Goal: Task Accomplishment & Management: Use online tool/utility

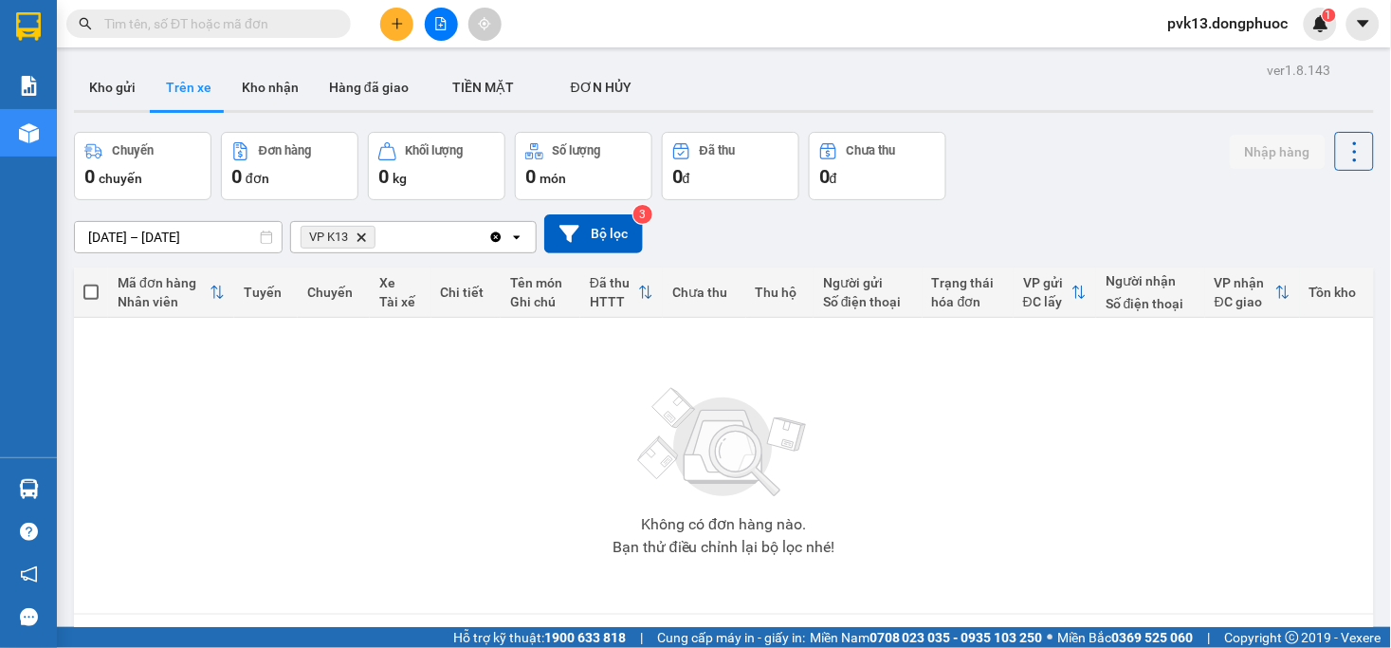
click at [444, 24] on icon "file-add" at bounding box center [440, 23] width 13 height 13
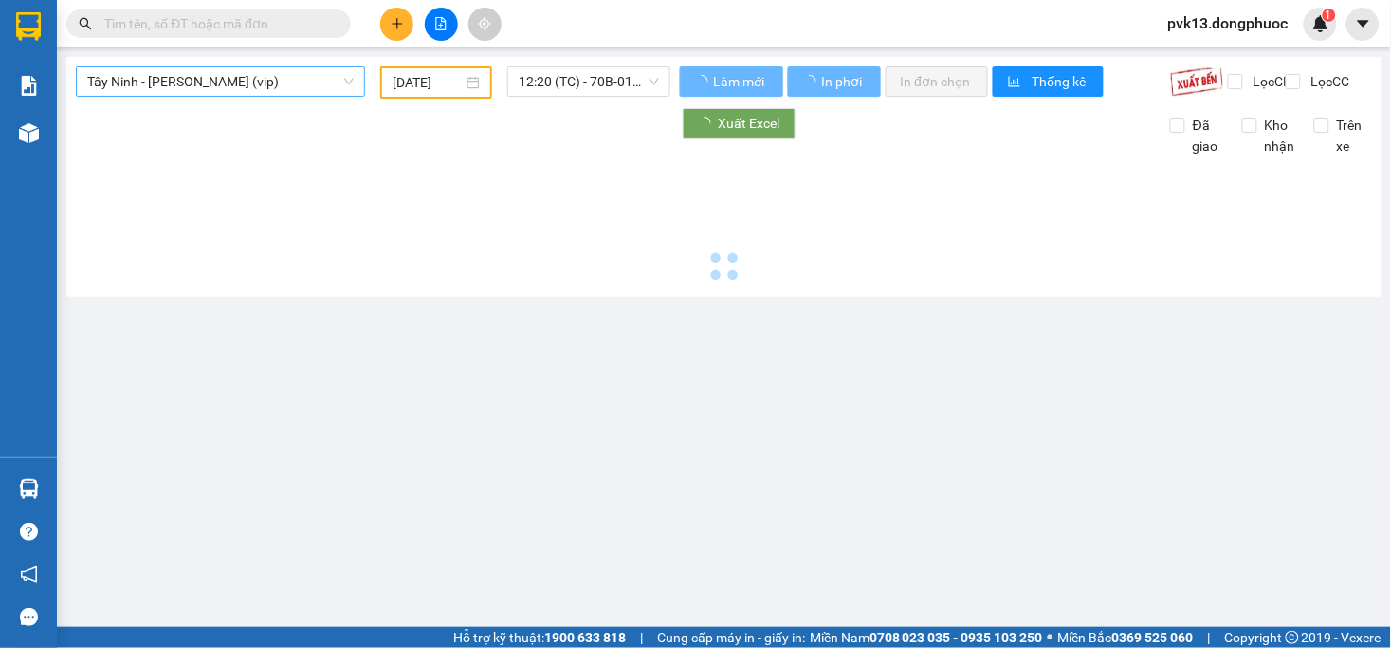
type input "[DATE]"
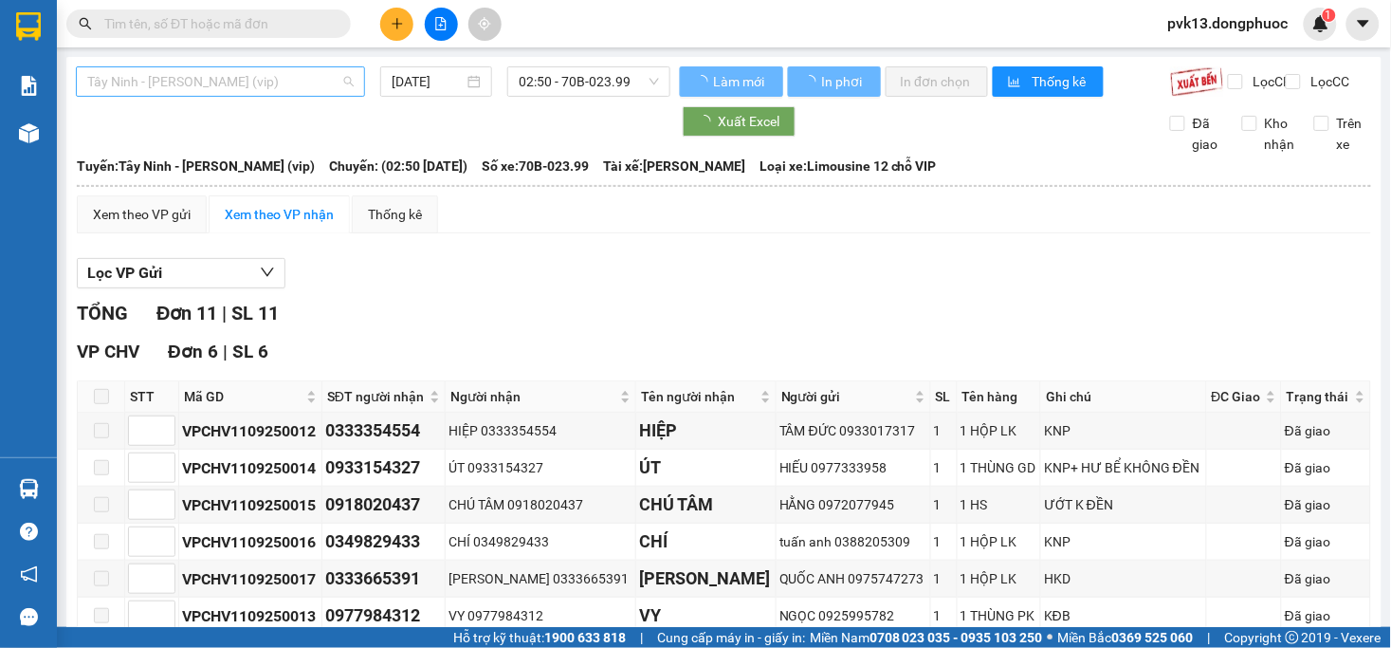
click at [295, 82] on span "Tây Ninh - [PERSON_NAME] (vip)" at bounding box center [220, 81] width 266 height 28
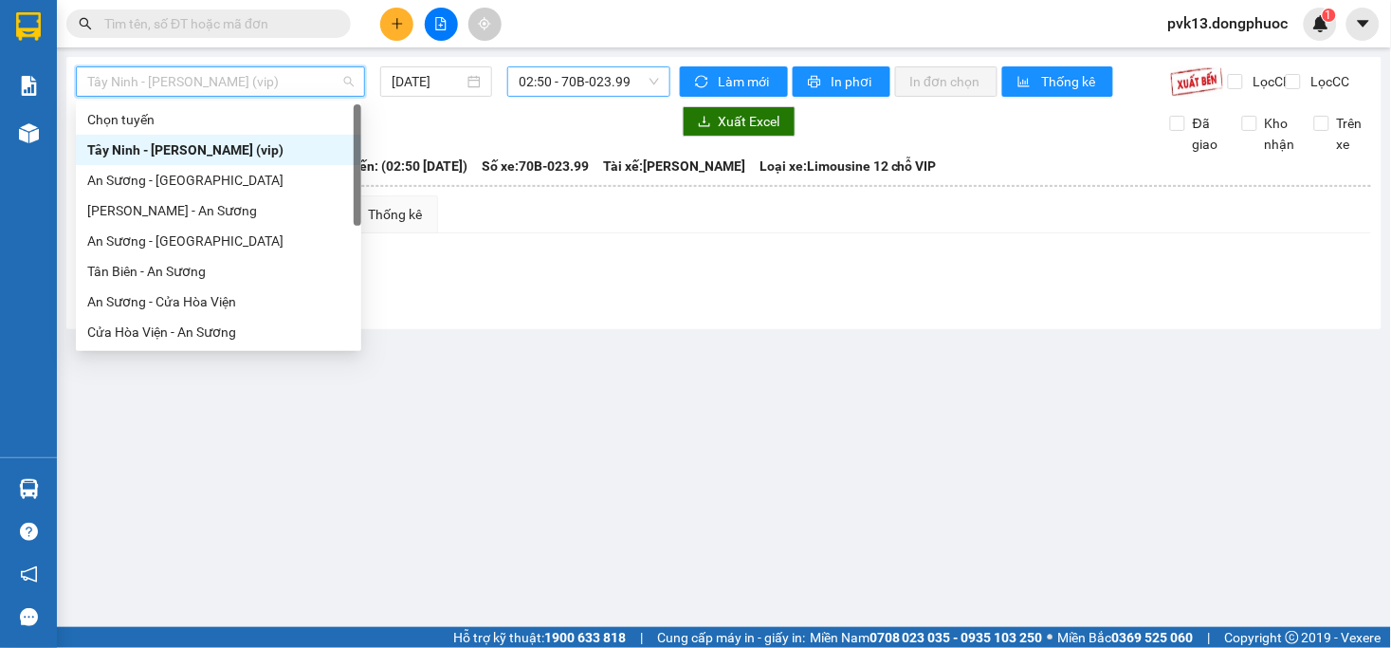
drag, startPoint x: 537, startPoint y: 88, endPoint x: 528, endPoint y: 81, distance: 11.4
click at [538, 87] on span "02:50 - 70B-023.99" at bounding box center [588, 81] width 139 height 28
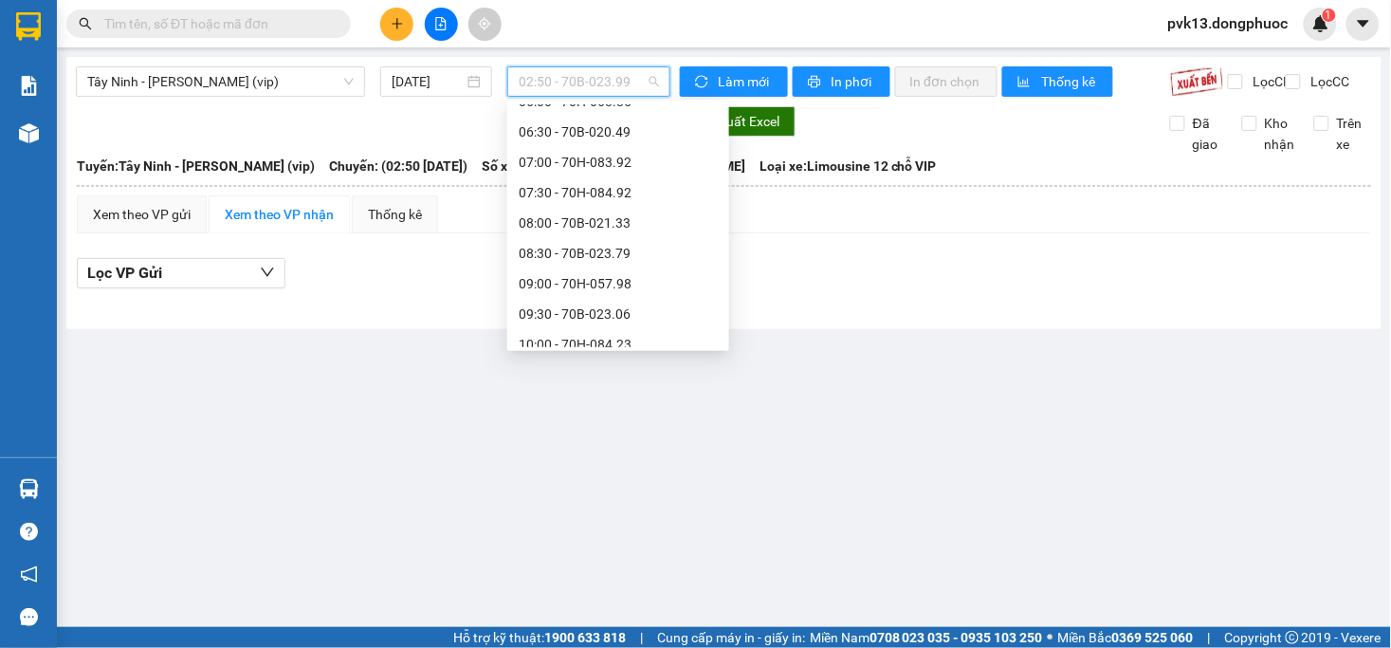
scroll to position [399, 0]
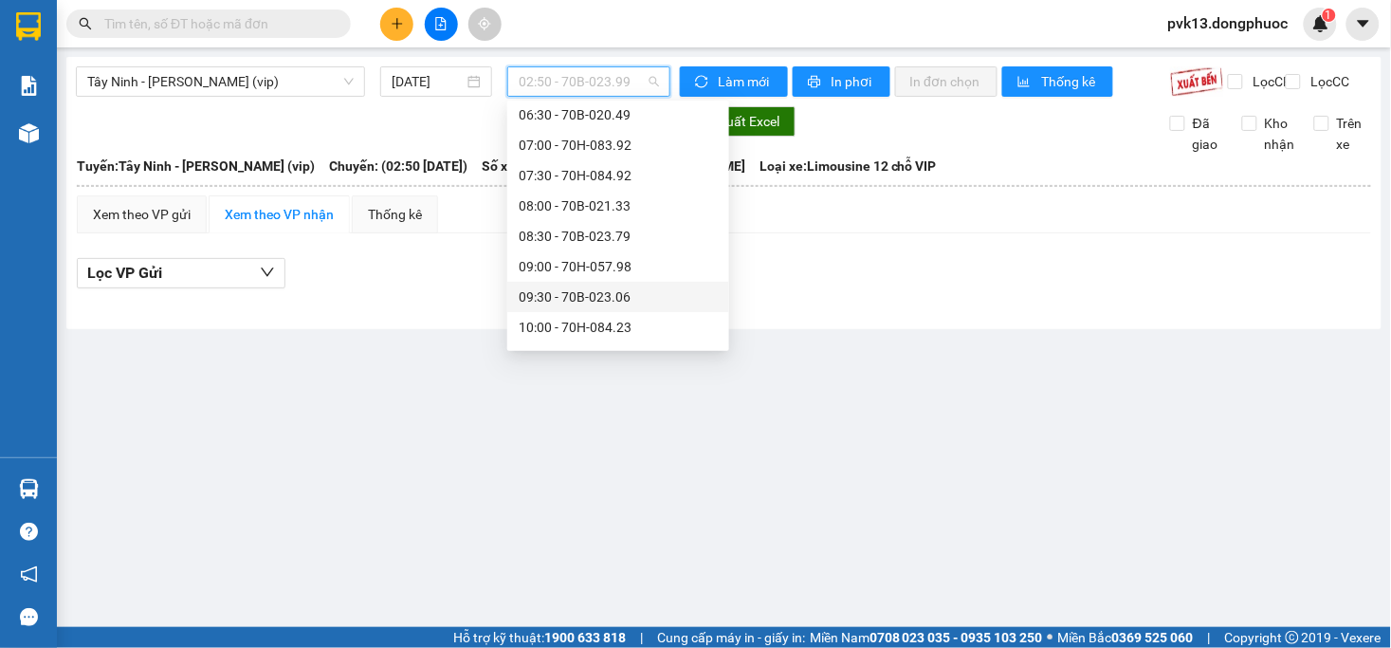
click at [592, 300] on div "09:30 - 70B-023.06" at bounding box center [618, 296] width 199 height 21
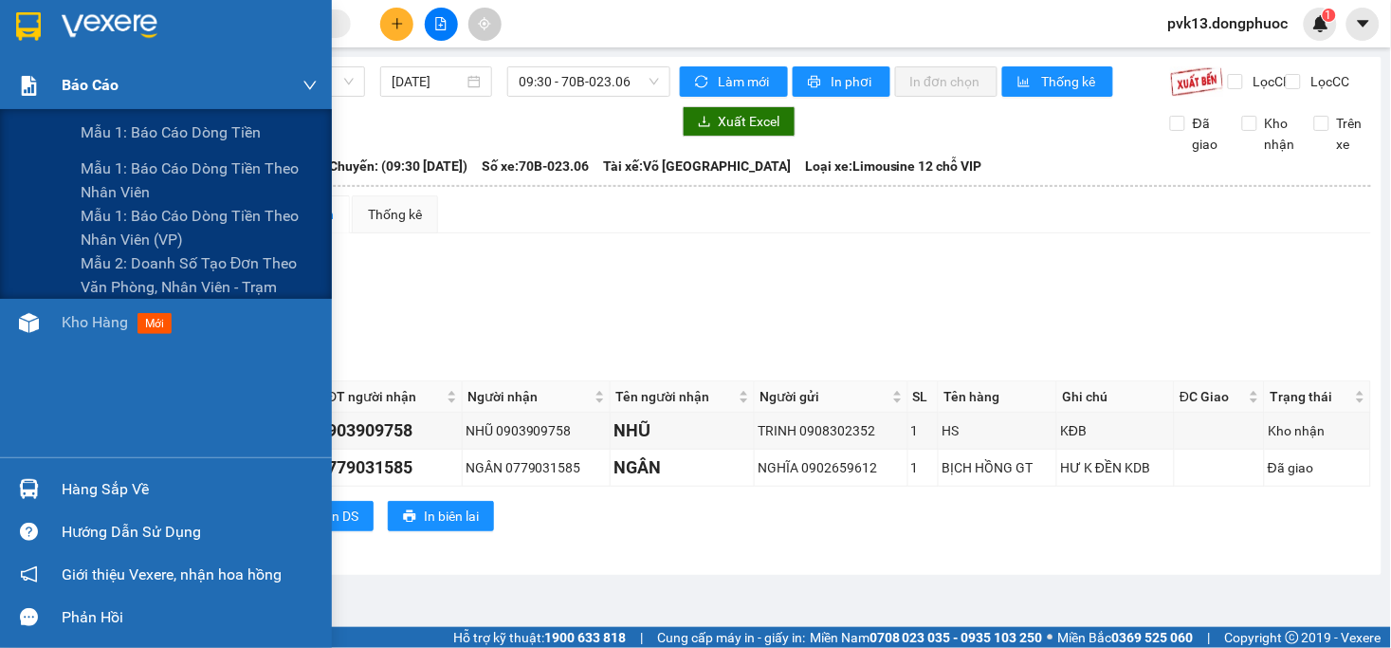
click at [45, 82] on div "Báo cáo" at bounding box center [166, 85] width 332 height 47
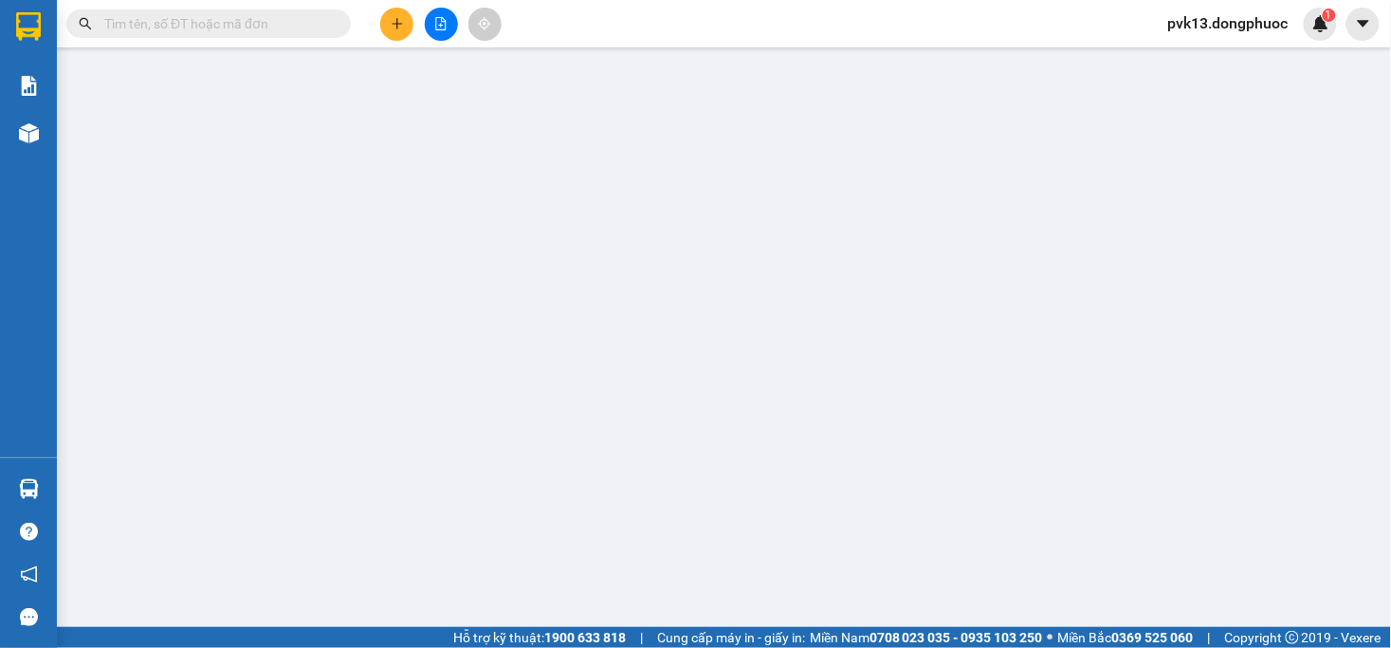
scroll to position [210, 0]
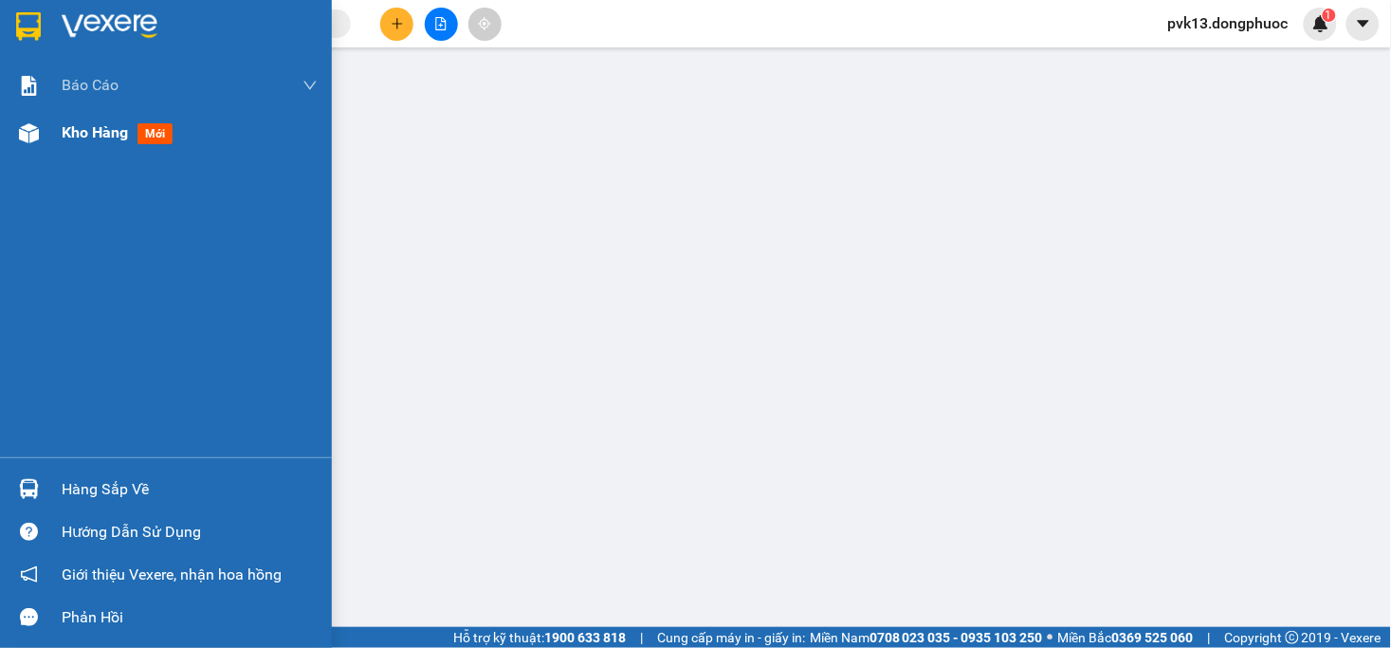
click at [67, 141] on span "Kho hàng" at bounding box center [95, 132] width 66 height 18
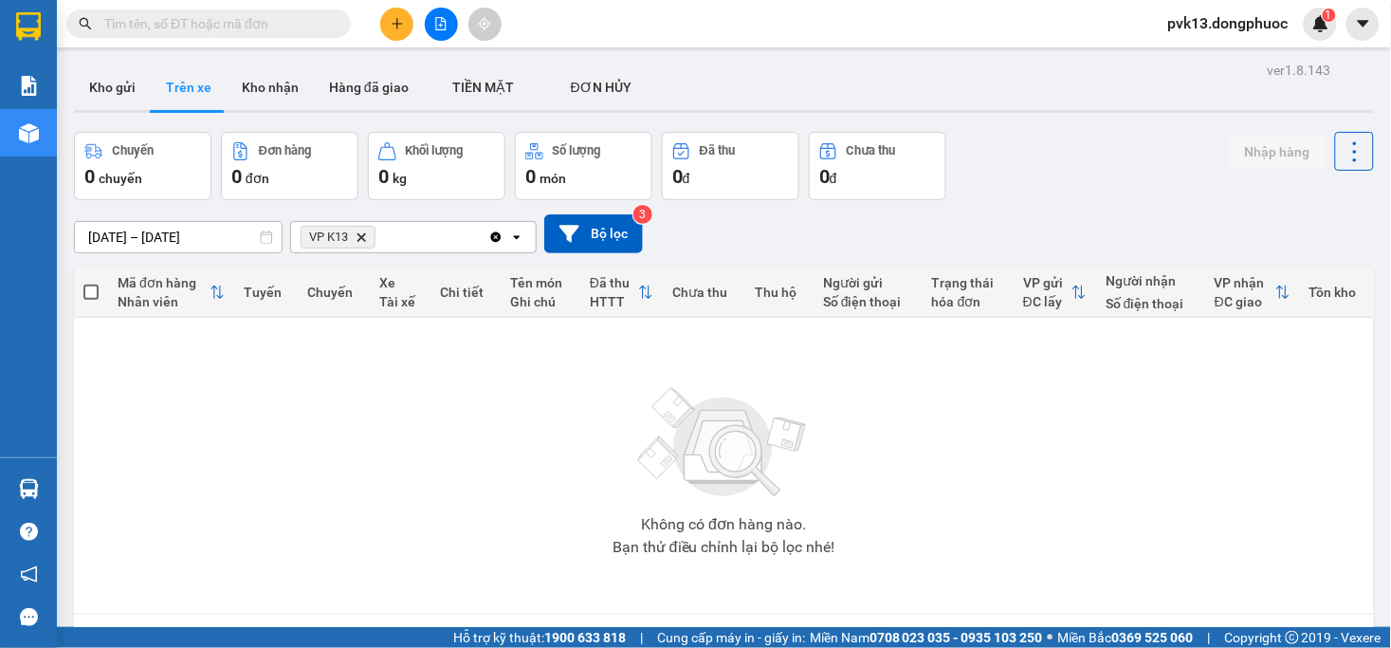
drag, startPoint x: 259, startPoint y: 81, endPoint x: 192, endPoint y: 68, distance: 67.5
click at [260, 78] on button "Kho nhận" at bounding box center [270, 87] width 87 height 46
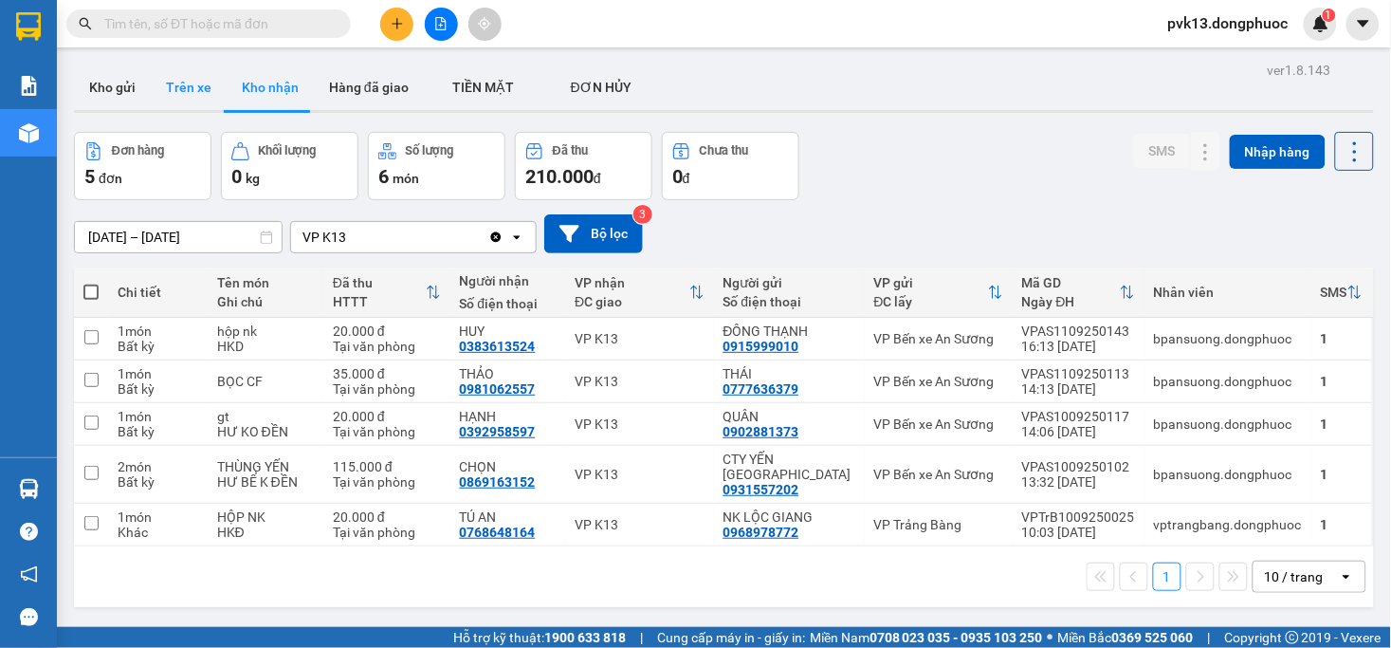
click at [197, 88] on button "Trên xe" at bounding box center [189, 87] width 76 height 46
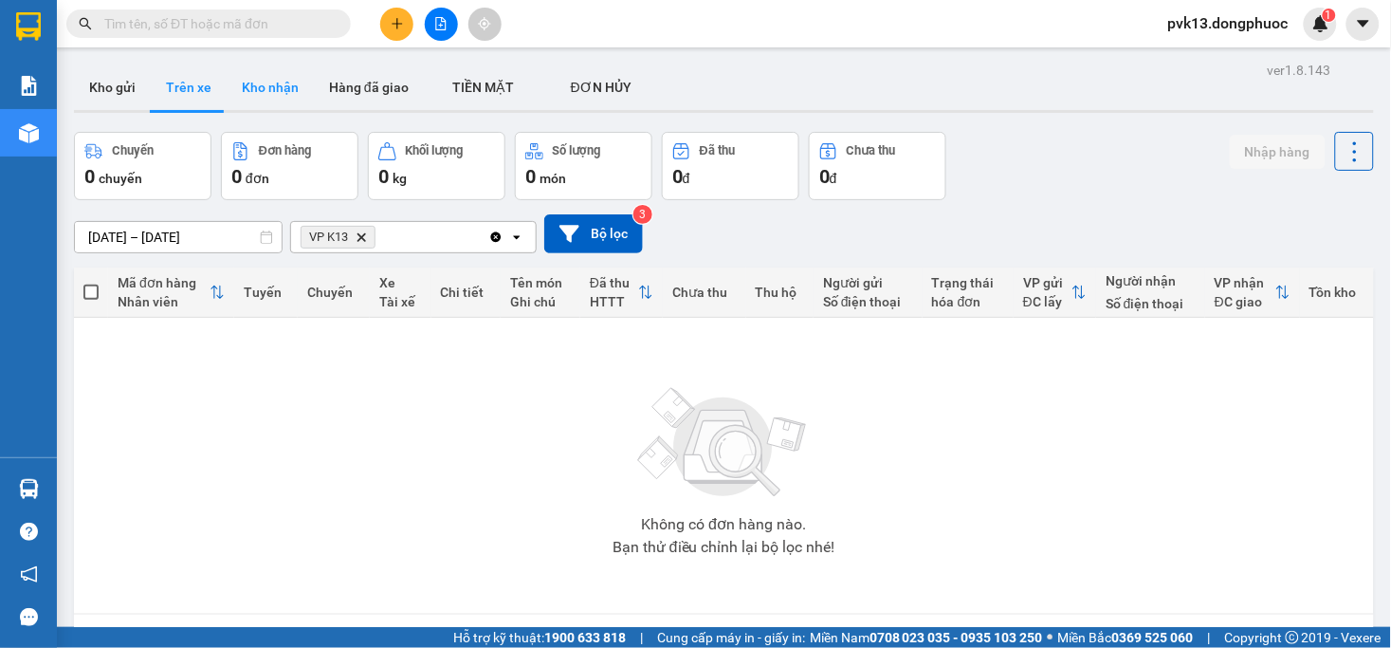
click at [269, 77] on button "Kho nhận" at bounding box center [270, 87] width 87 height 46
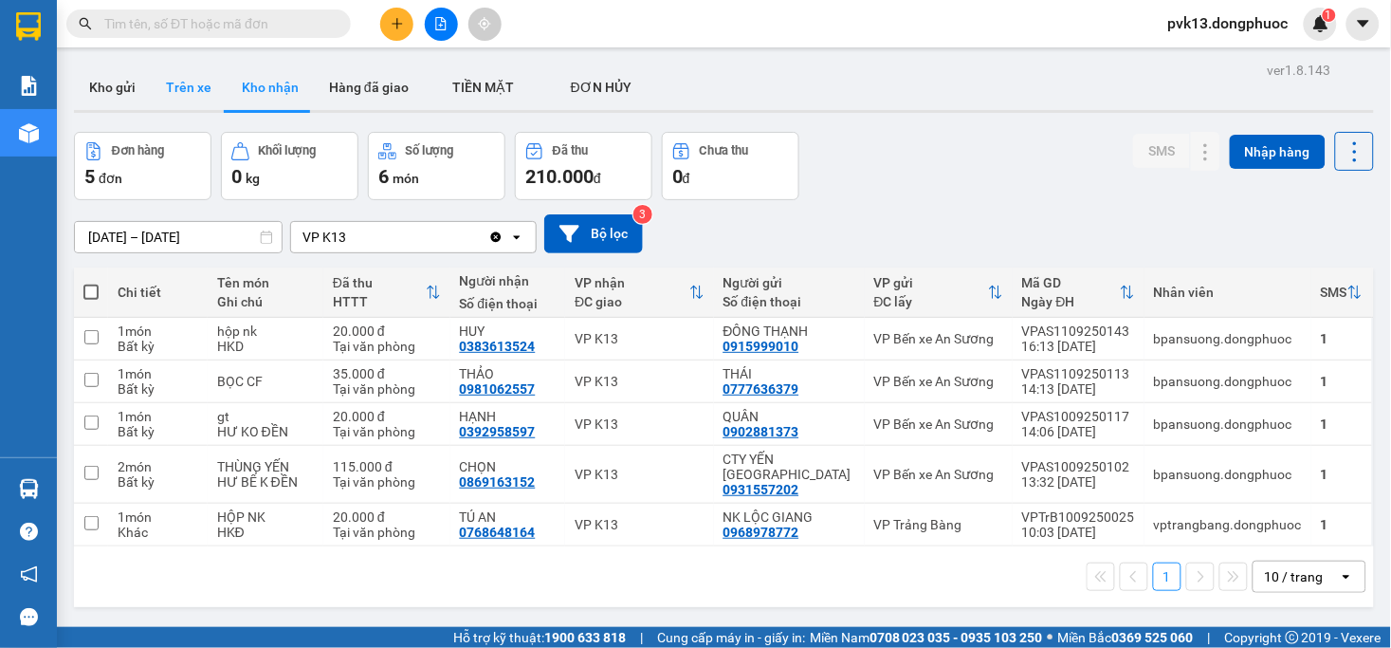
click at [185, 86] on button "Trên xe" at bounding box center [189, 87] width 76 height 46
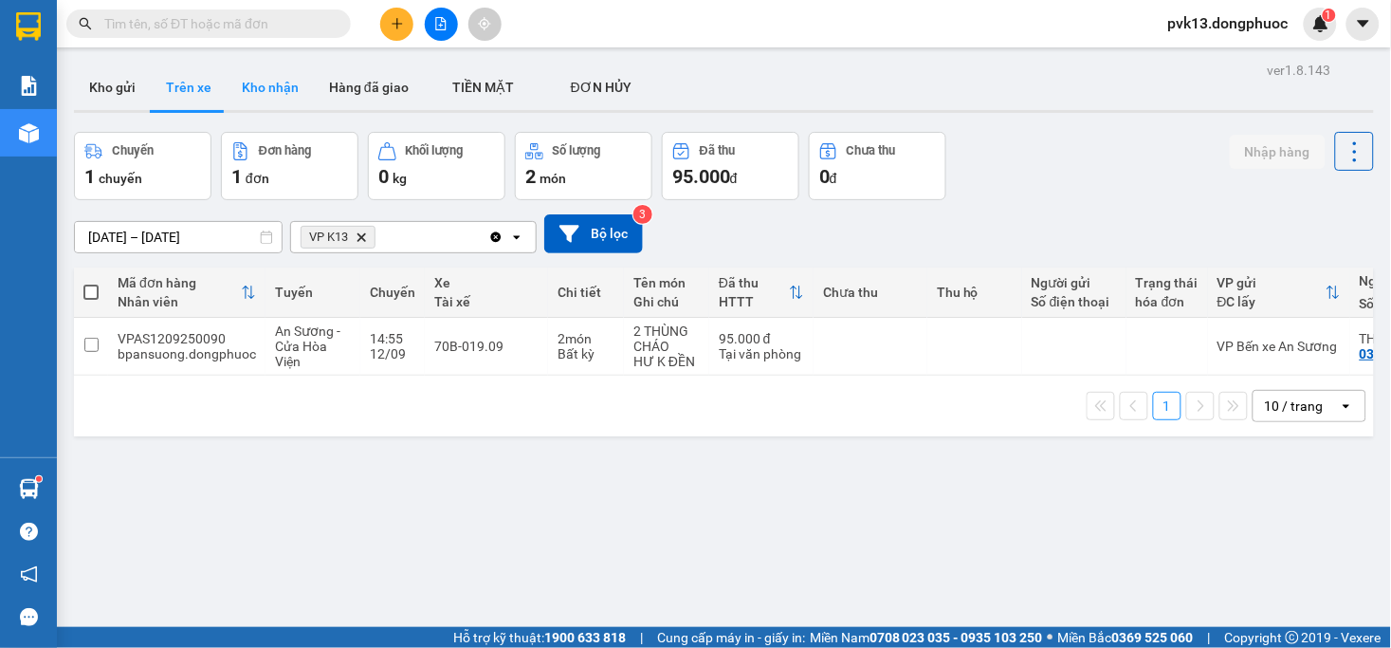
click at [283, 85] on button "Kho nhận" at bounding box center [270, 87] width 87 height 46
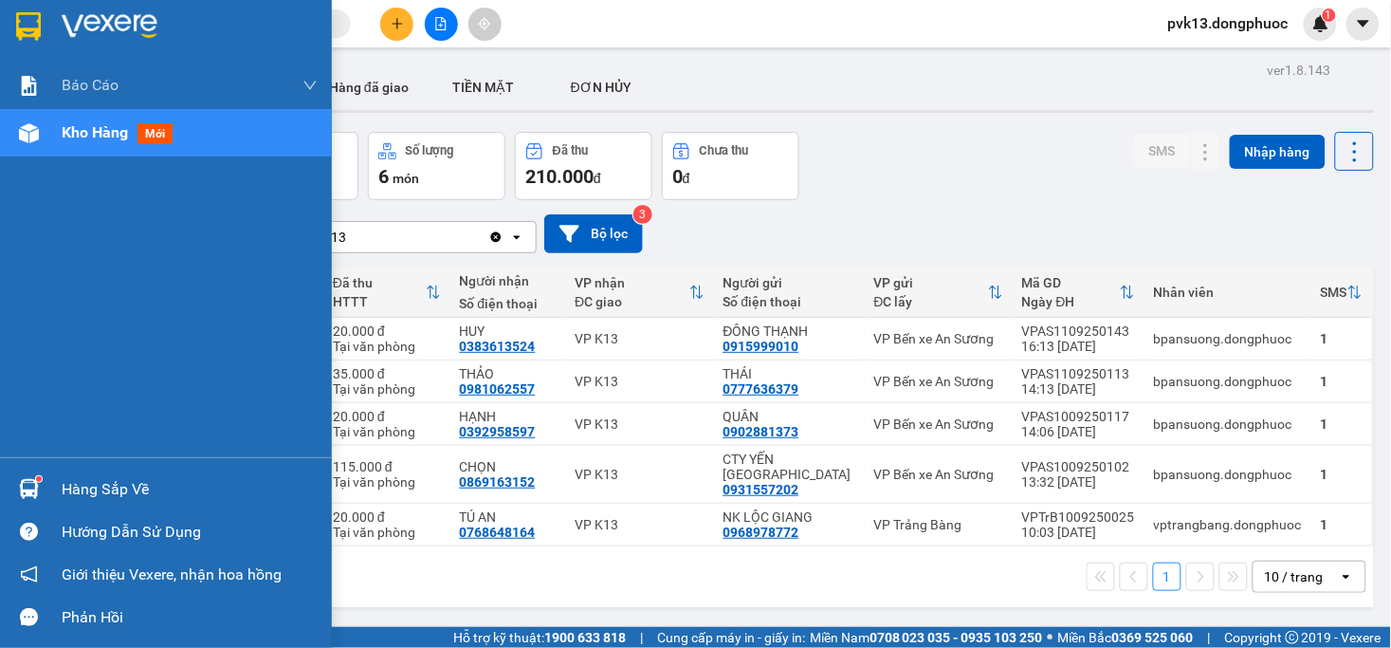
click at [28, 497] on img at bounding box center [29, 489] width 20 height 20
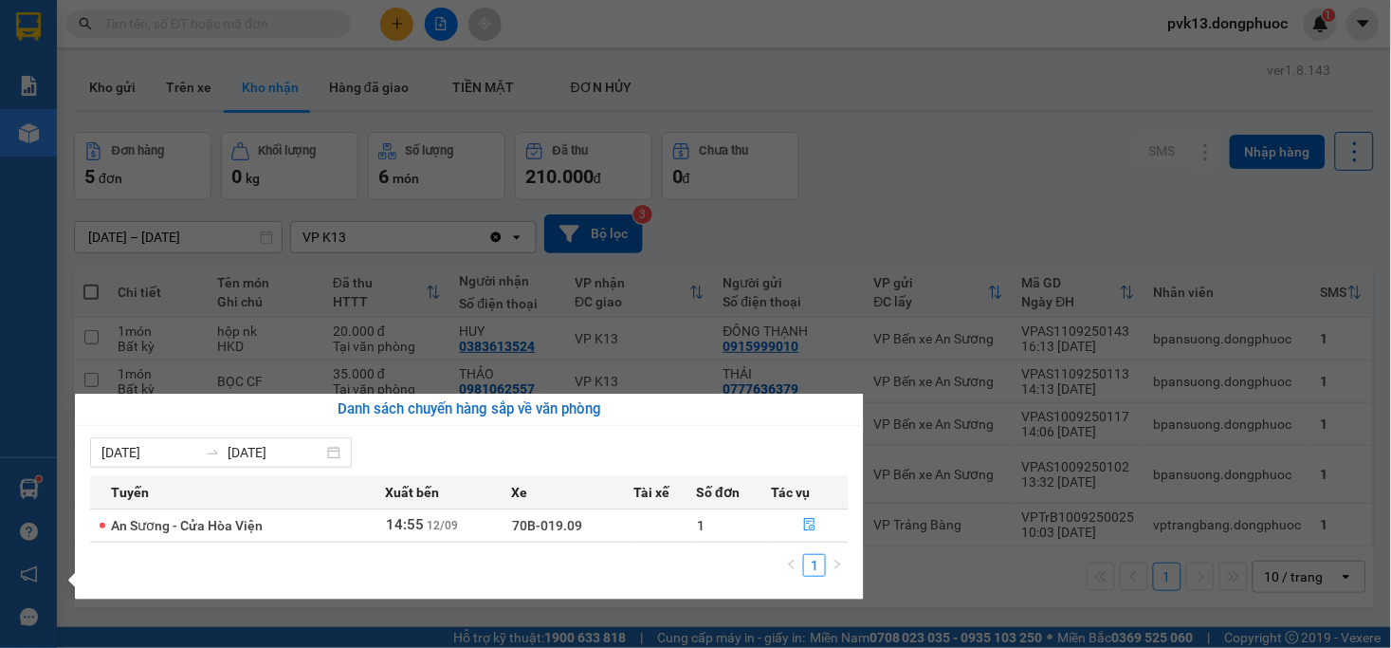
drag, startPoint x: 905, startPoint y: 581, endPoint x: 901, endPoint y: 573, distance: 9.8
click at [908, 576] on section "Kết quả tìm kiếm ( 2 ) Bộ lọc Mã ĐH Trạng thái Món hàng Tổng cước Chưa cước Nhã…" at bounding box center [695, 324] width 1391 height 648
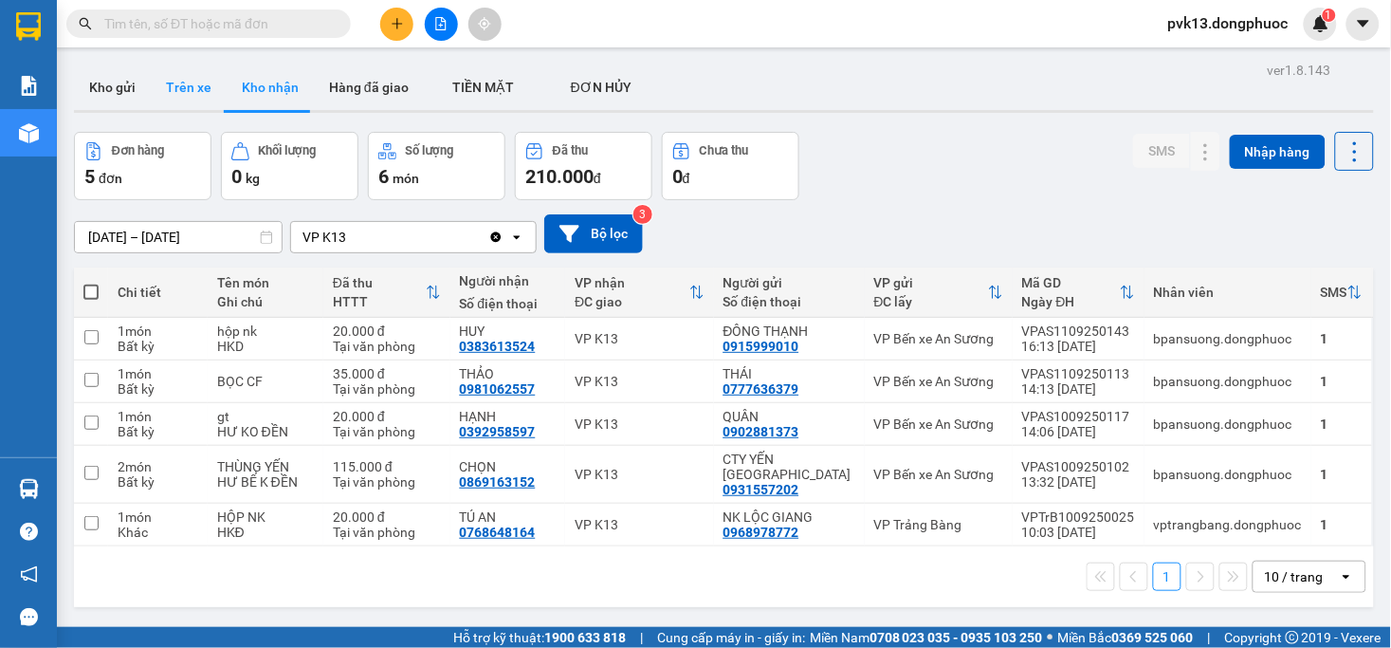
click at [192, 78] on button "Trên xe" at bounding box center [189, 87] width 76 height 46
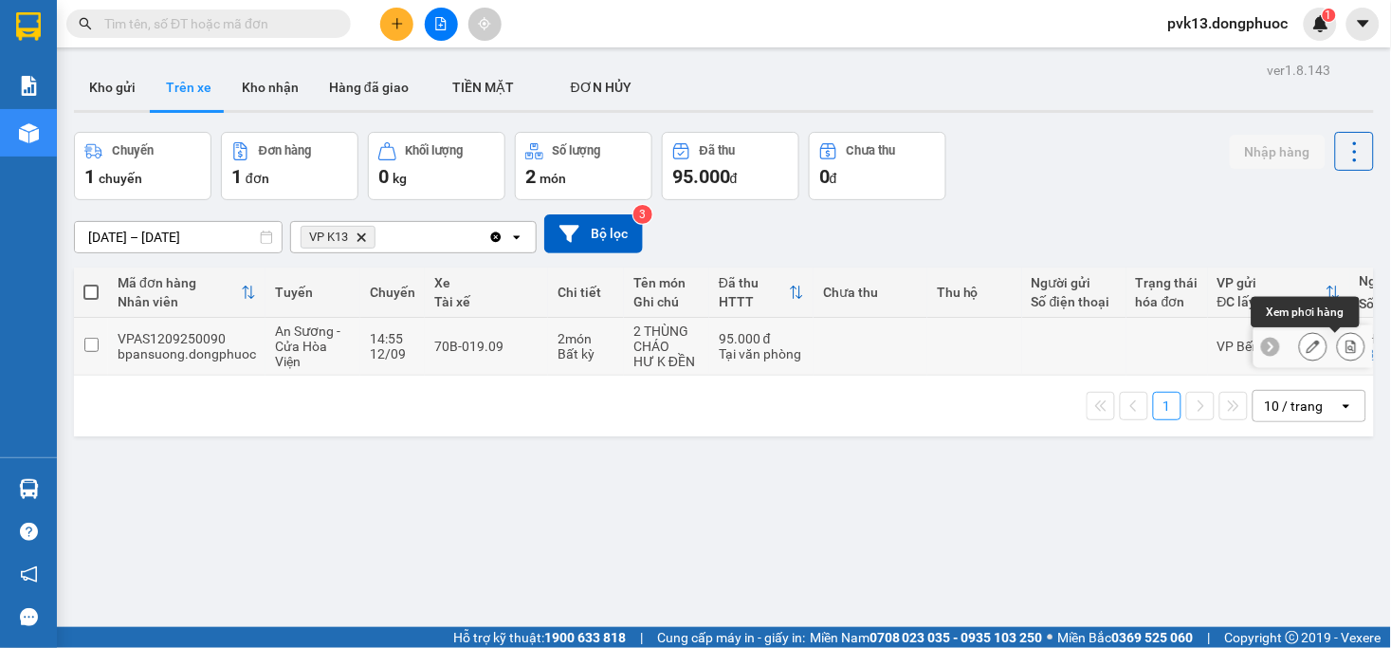
click at [1342, 341] on button at bounding box center [1351, 346] width 27 height 33
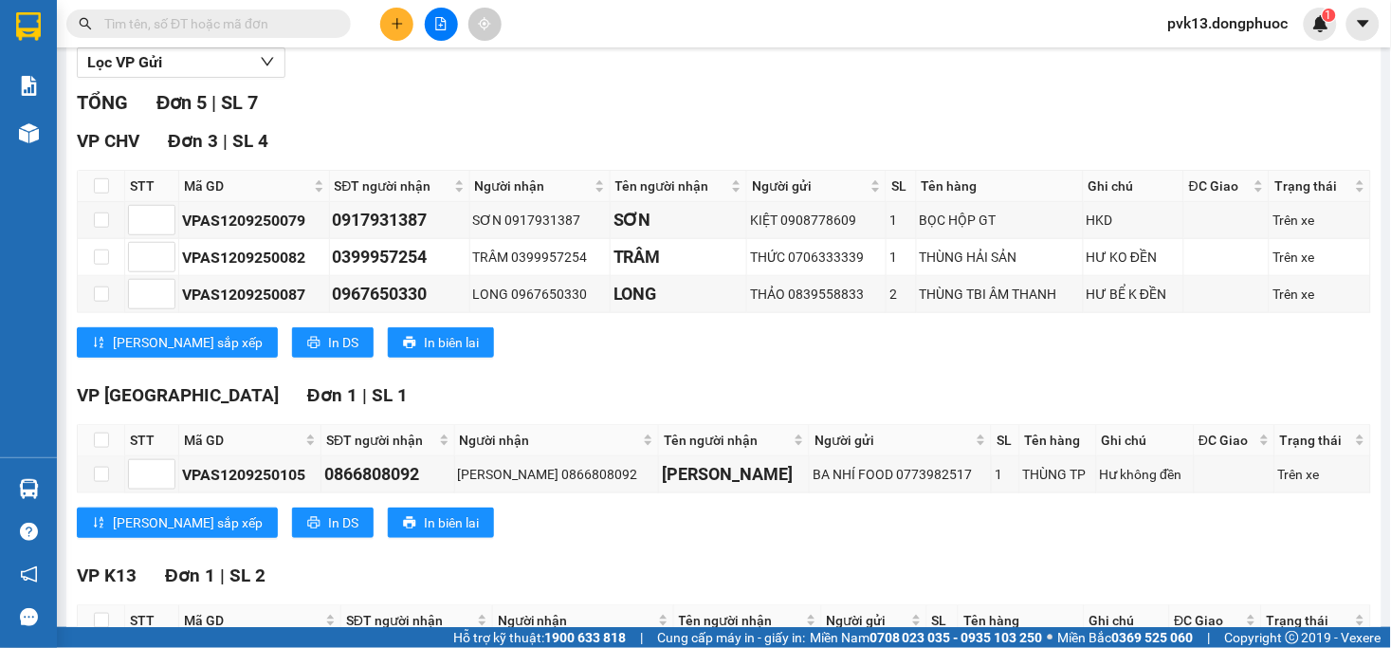
scroll to position [373, 0]
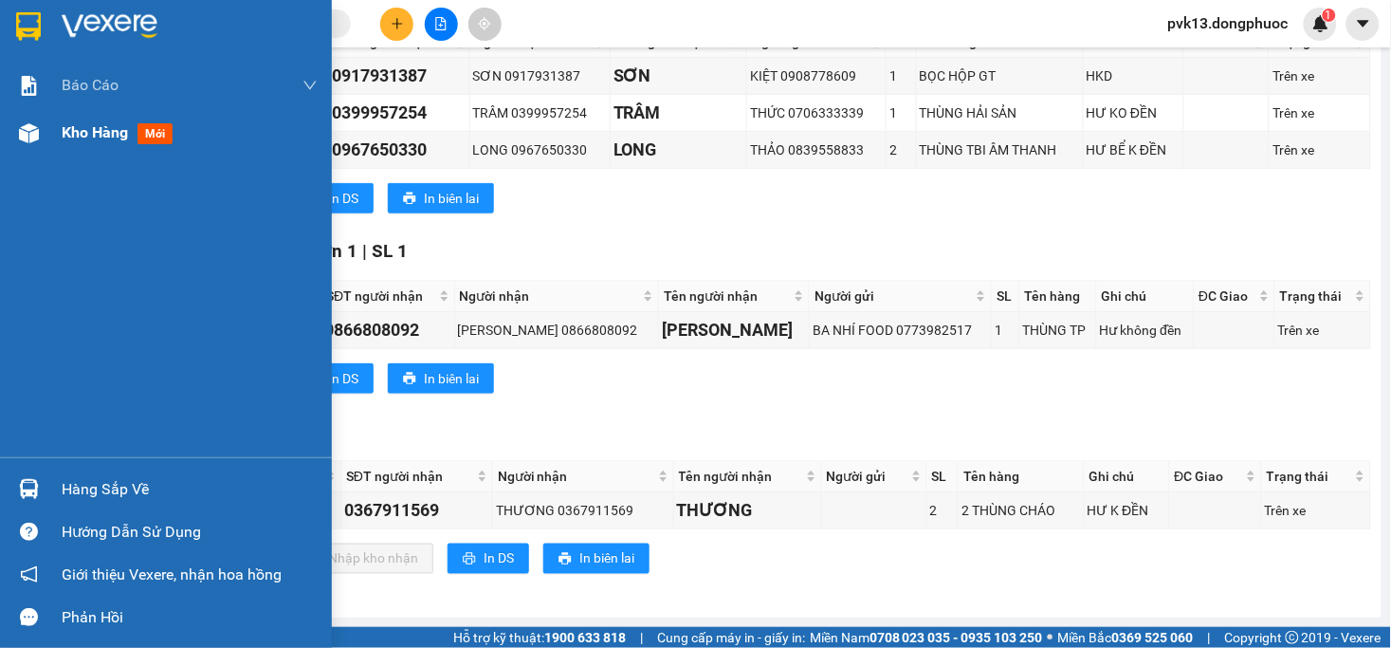
click at [34, 137] on img at bounding box center [29, 133] width 20 height 20
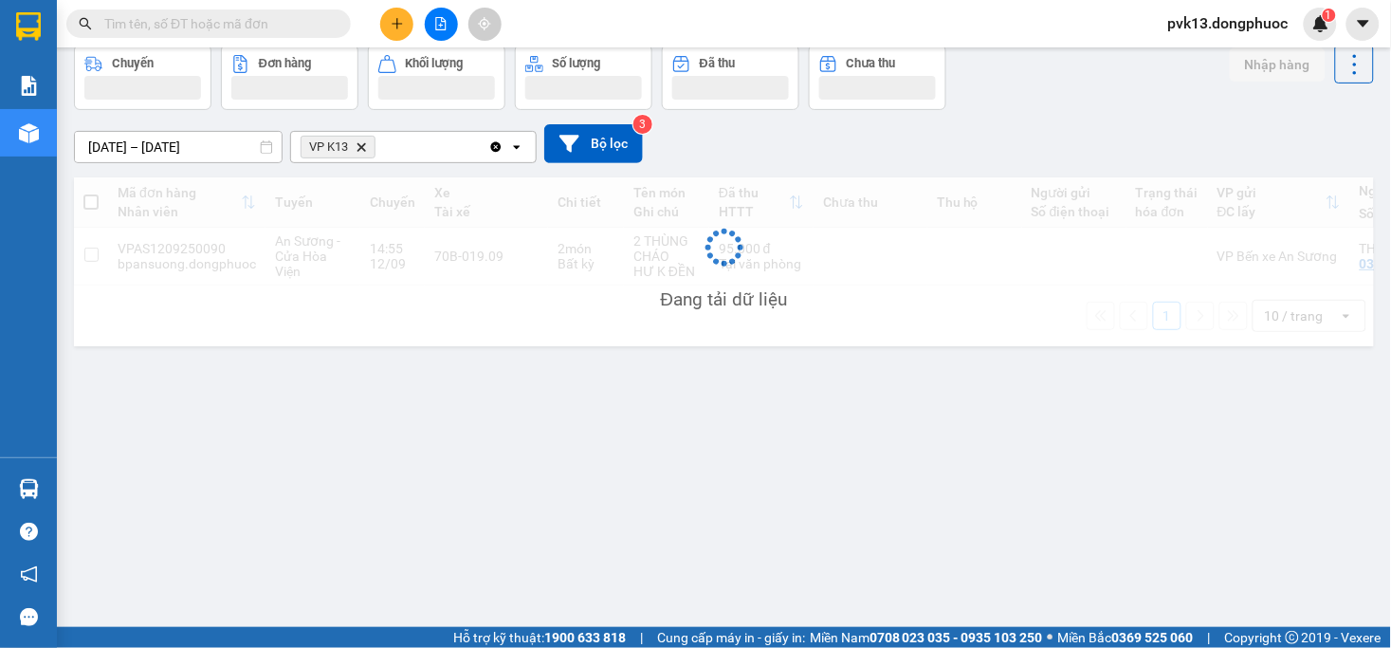
scroll to position [87, 0]
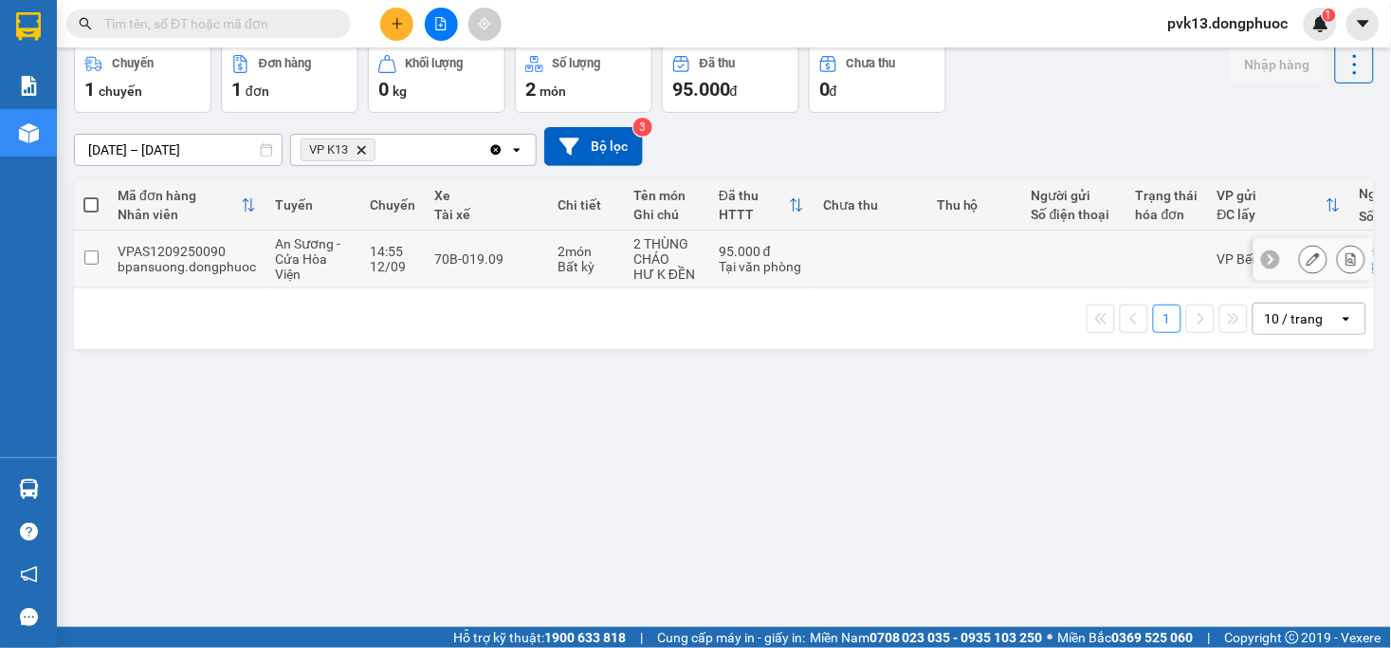
click at [521, 286] on td "70B-019.09" at bounding box center [486, 259] width 123 height 58
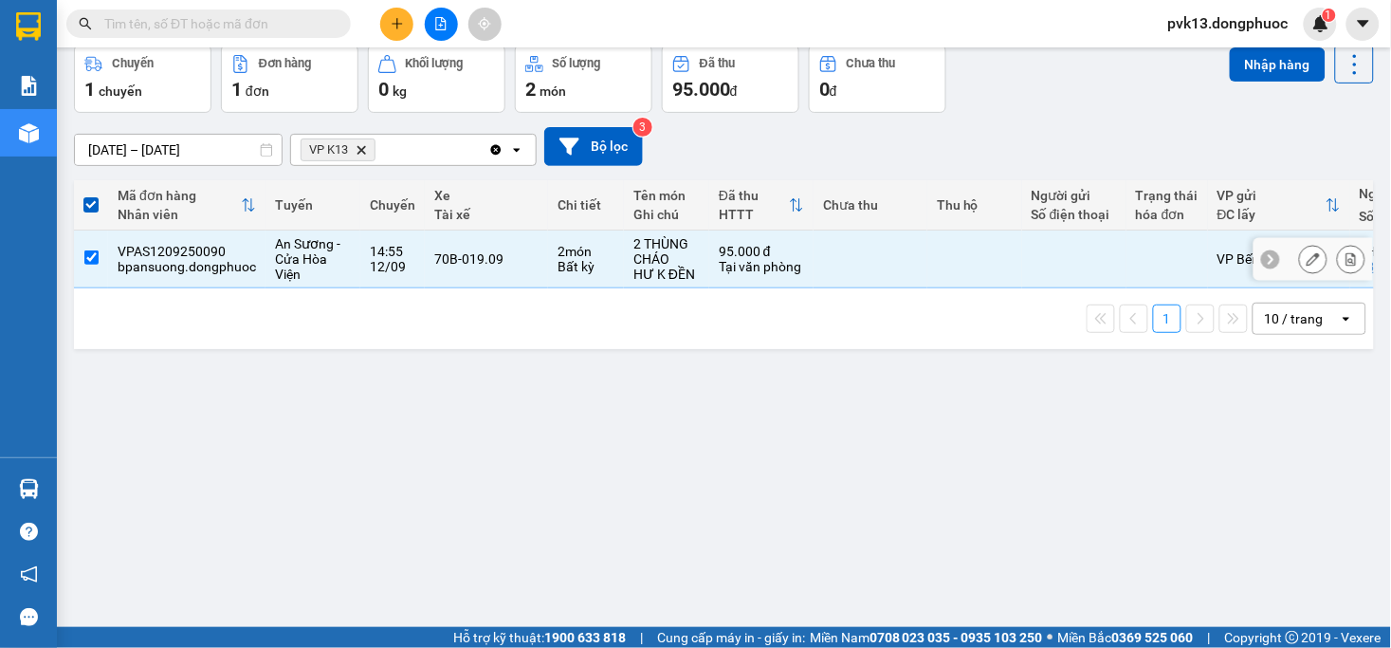
click at [1006, 251] on td at bounding box center [974, 259] width 95 height 58
checkbox input "false"
